Goal: Find specific page/section: Find specific page/section

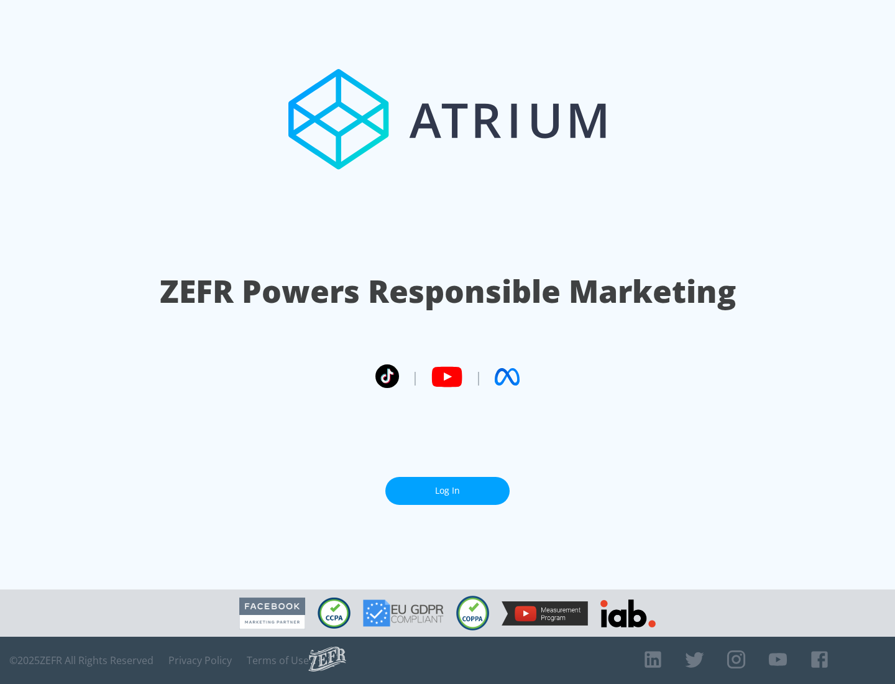
click at [448, 485] on link "Log In" at bounding box center [447, 491] width 124 height 28
